Goal: Task Accomplishment & Management: Manage account settings

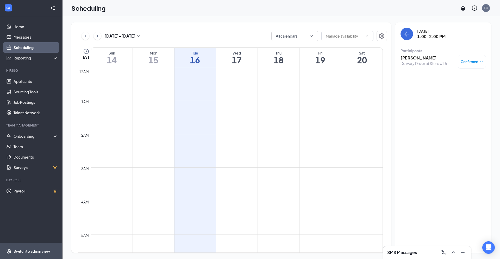
click at [32, 254] on span "Switch to admin view" at bounding box center [36, 251] width 45 height 16
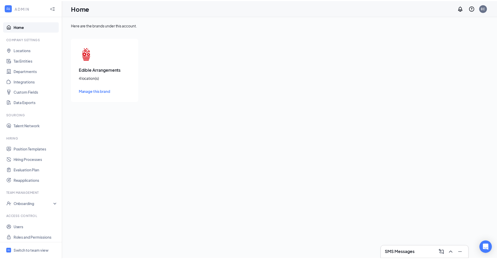
scroll to position [2, 0]
click at [27, 79] on link "Integrations" at bounding box center [36, 79] width 45 height 10
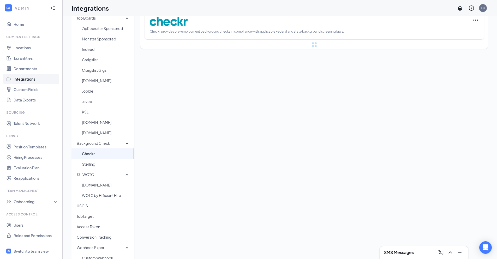
scroll to position [31, 0]
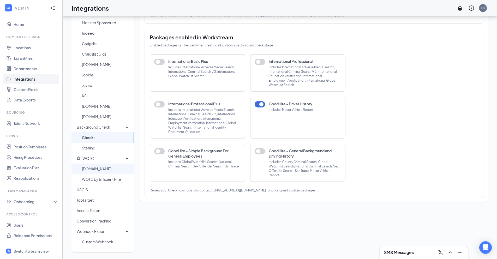
click at [98, 172] on span "[DOMAIN_NAME]" at bounding box center [106, 168] width 48 height 10
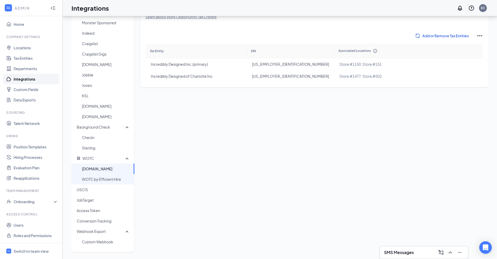
click at [100, 179] on span "WOTC by Efficient Hire" at bounding box center [106, 179] width 48 height 10
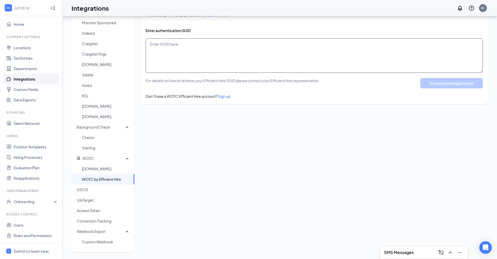
click at [161, 54] on textarea at bounding box center [313, 55] width 337 height 34
click at [97, 170] on span "[DOMAIN_NAME]" at bounding box center [106, 168] width 48 height 10
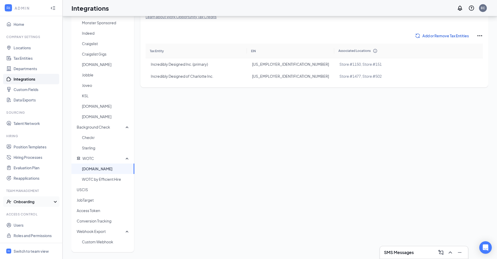
click at [25, 201] on div "Onboarding" at bounding box center [34, 201] width 40 height 5
click at [38, 213] on link "Onboarding Processes" at bounding box center [36, 212] width 45 height 10
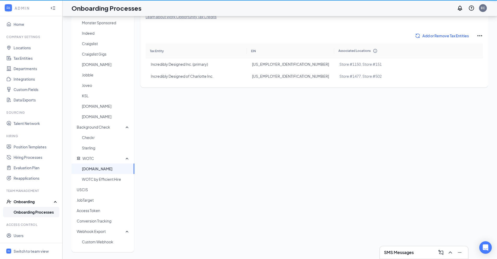
scroll to position [23, 0]
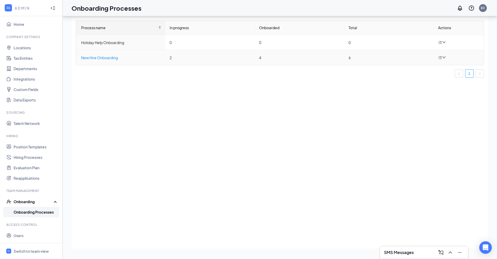
click at [98, 59] on div "New Hire Onboarding" at bounding box center [121, 58] width 80 height 6
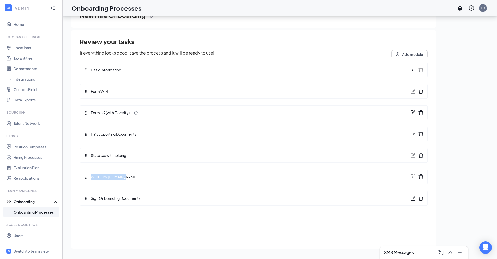
drag, startPoint x: 128, startPoint y: 176, endPoint x: 92, endPoint y: 177, distance: 36.0
click at [92, 177] on div "WOTC by [DOMAIN_NAME]" at bounding box center [112, 177] width 57 height 6
click at [420, 177] on icon "delete" at bounding box center [420, 176] width 5 height 5
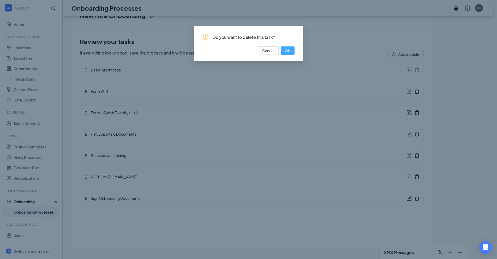
click at [291, 50] on button "OK" at bounding box center [287, 50] width 14 height 8
